Goal: Entertainment & Leisure: Consume media (video, audio)

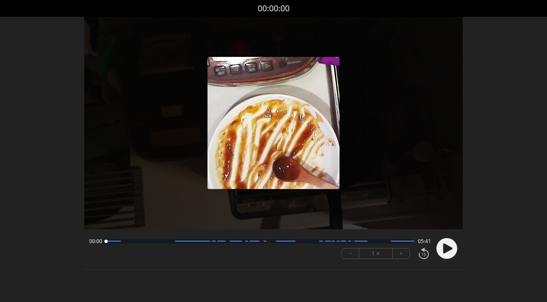
click at [444, 249] on icon at bounding box center [447, 249] width 9 height 10
click at [398, 256] on button "+" at bounding box center [400, 254] width 17 height 10
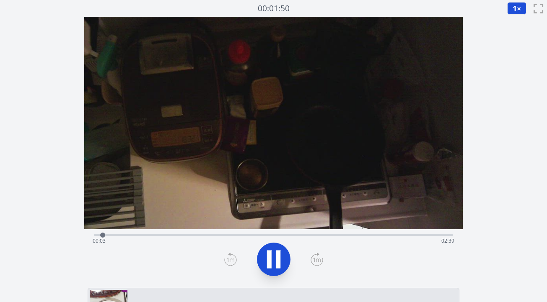
click at [224, 235] on div "Time elapsed: 00:03 Time remaining: 02:39" at bounding box center [273, 241] width 361 height 13
click at [268, 236] on div "Time elapsed: 00:59 Time remaining: 01:44" at bounding box center [273, 241] width 361 height 13
click at [314, 237] on div "Time elapsed: 01:19 Time remaining: 01:23" at bounding box center [273, 241] width 361 height 13
click at [360, 235] on div "Time elapsed: 01:39 Time remaining: 01:03" at bounding box center [273, 241] width 361 height 13
click at [401, 235] on div "Time elapsed: 02:00 Time remaining: 00:42" at bounding box center [273, 241] width 361 height 13
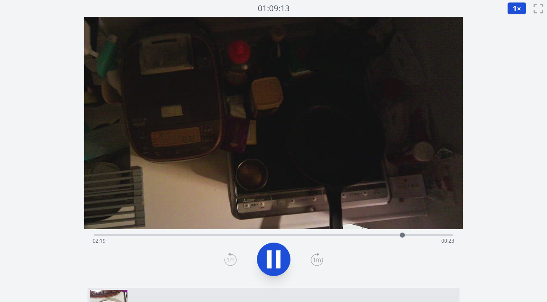
click at [433, 236] on div "Time elapsed: 02:19 Time remaining: 00:23" at bounding box center [273, 241] width 361 height 13
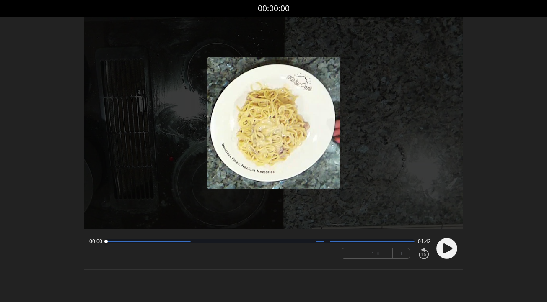
click at [448, 249] on icon at bounding box center [447, 249] width 9 height 10
click at [403, 254] on button "+" at bounding box center [400, 254] width 17 height 10
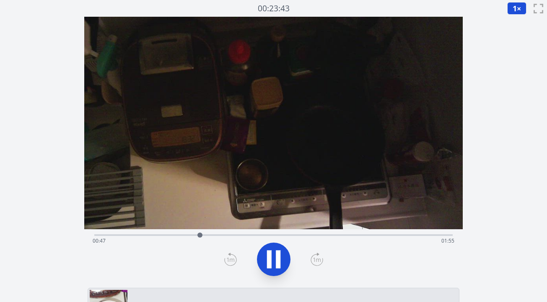
click at [305, 236] on div "Time elapsed: 00:47 Time remaining: 01:55" at bounding box center [273, 241] width 361 height 13
click at [325, 236] on div "Time elapsed: 01:37 Time remaining: 01:06" at bounding box center [273, 241] width 361 height 13
click at [337, 237] on div "Time elapsed: 01:45 Time remaining: 00:58" at bounding box center [273, 241] width 361 height 13
click at [348, 237] on div "Time elapsed: 01:50 Time remaining: 00:52" at bounding box center [273, 241] width 361 height 13
click at [395, 236] on div "Time elapsed: 02:26 Time remaining: 00:16" at bounding box center [273, 241] width 361 height 13
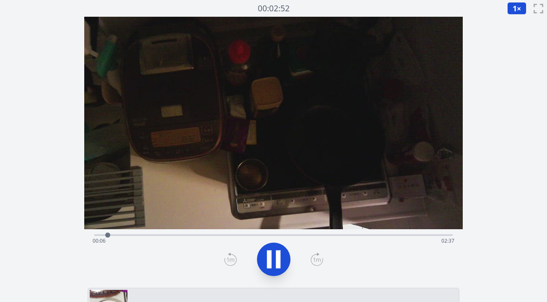
click at [241, 236] on div "Time elapsed: 00:06 Time remaining: 02:37" at bounding box center [273, 241] width 361 height 13
click at [262, 237] on div "Time elapsed: 01:07 Time remaining: 01:36" at bounding box center [273, 241] width 361 height 13
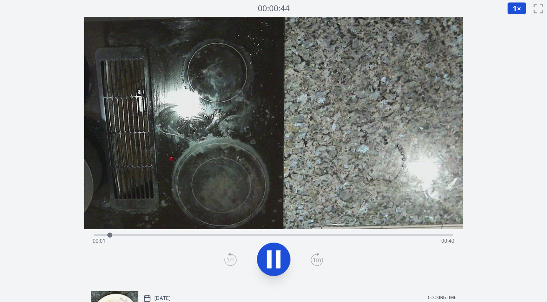
click at [298, 236] on div "Time elapsed: 00:01 Time remaining: 00:40" at bounding box center [273, 241] width 361 height 13
click at [338, 237] on div "Time elapsed: 00:24 Time remaining: 00:17" at bounding box center [273, 241] width 361 height 13
click at [362, 235] on div "Time elapsed: 00:30 Time remaining: 00:12" at bounding box center [273, 241] width 361 height 13
click at [382, 232] on div "Time elapsed: 00:31 Time remaining: 00:10" at bounding box center [273, 234] width 358 height 10
click at [388, 232] on div at bounding box center [391, 235] width 13 height 13
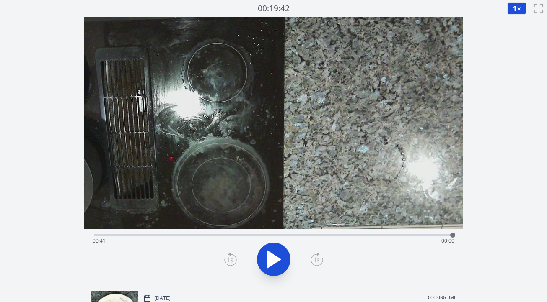
click at [396, 234] on div "Time elapsed: 00:41 Time remaining: 00:00" at bounding box center [273, 234] width 358 height 10
click at [402, 235] on div at bounding box center [396, 235] width 13 height 13
click at [409, 236] on div "Time elapsed: 00:35 Time remaining: 00:06" at bounding box center [273, 241] width 361 height 13
click at [403, 236] on div at bounding box center [409, 235] width 13 height 13
click at [393, 236] on div "Time elapsed: 00:35 Time remaining: 00:06" at bounding box center [273, 241] width 361 height 13
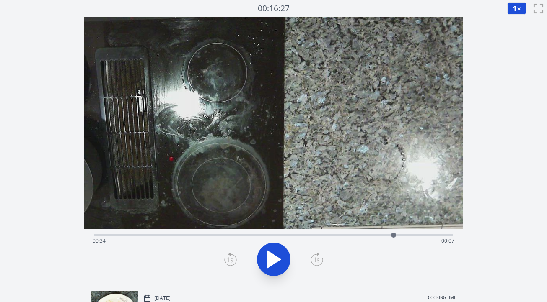
click at [370, 235] on div "Time elapsed: 00:34 Time remaining: 00:07" at bounding box center [273, 241] width 361 height 13
click at [350, 235] on div "Time elapsed: 00:31 Time remaining: 00:10" at bounding box center [273, 241] width 361 height 13
click at [273, 262] on icon at bounding box center [274, 260] width 14 height 18
click at [387, 235] on div "Time elapsed: 00:41 Time remaining: 00:01" at bounding box center [273, 241] width 361 height 13
click at [383, 271] on div at bounding box center [273, 260] width 368 height 40
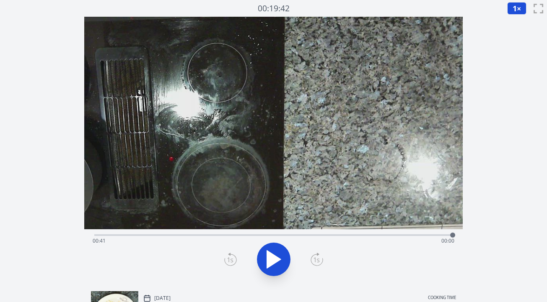
click at [368, 235] on div "Time elapsed: 00:41 Time remaining: 00:00" at bounding box center [273, 241] width 361 height 13
click at [267, 255] on icon at bounding box center [274, 260] width 14 height 18
click at [273, 256] on icon at bounding box center [274, 260] width 14 height 18
click at [324, 233] on div "Time elapsed: 00:01 Time remaining: 00:41" at bounding box center [273, 234] width 358 height 10
